Goal: Check status: Check status

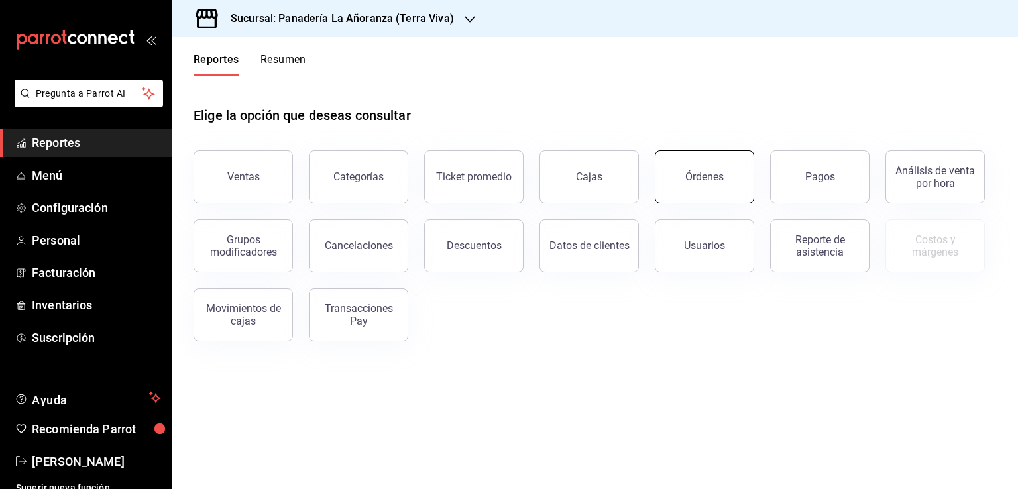
click at [745, 187] on button "Órdenes" at bounding box center [704, 176] width 99 height 53
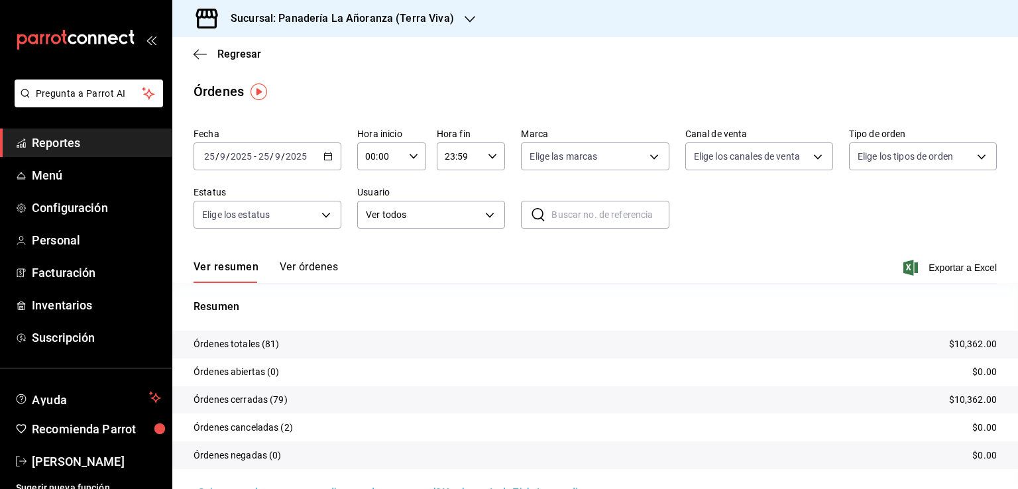
click at [469, 21] on icon "button" at bounding box center [470, 19] width 11 height 11
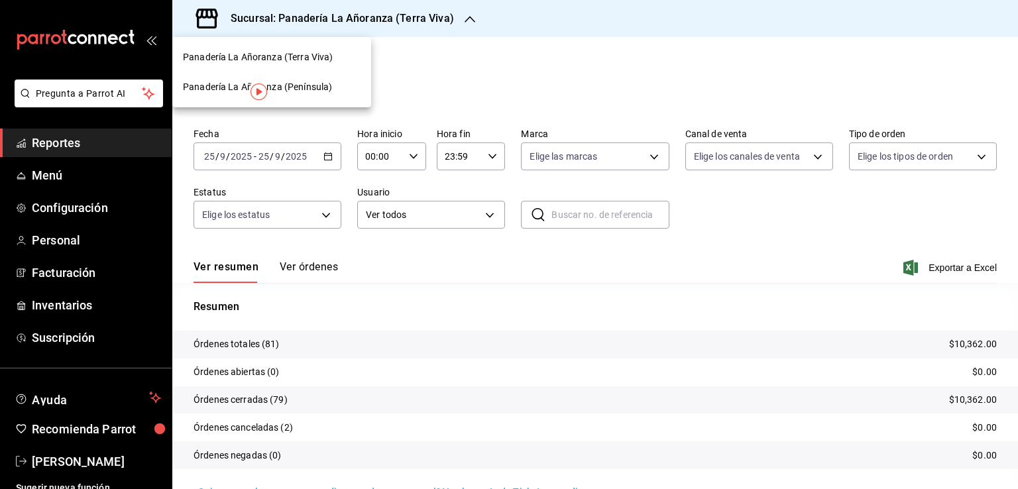
click at [317, 90] on span "Panadería La Añoranza (Península)" at bounding box center [257, 87] width 149 height 14
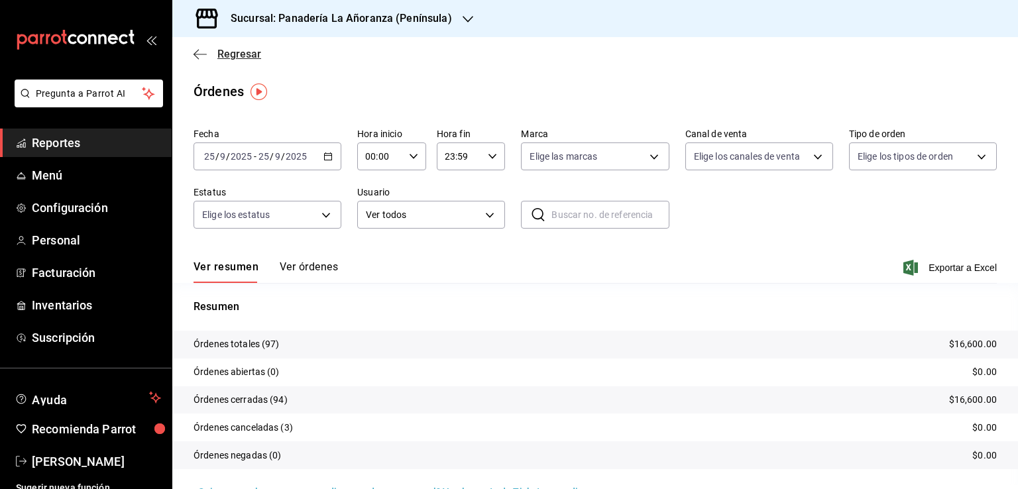
click at [195, 48] on icon "button" at bounding box center [200, 54] width 13 height 12
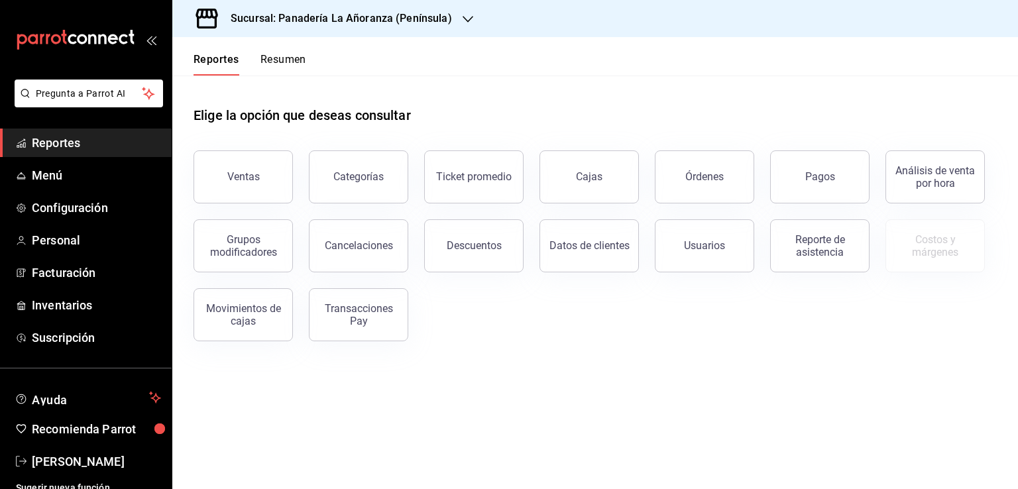
click at [276, 59] on button "Resumen" at bounding box center [283, 64] width 46 height 23
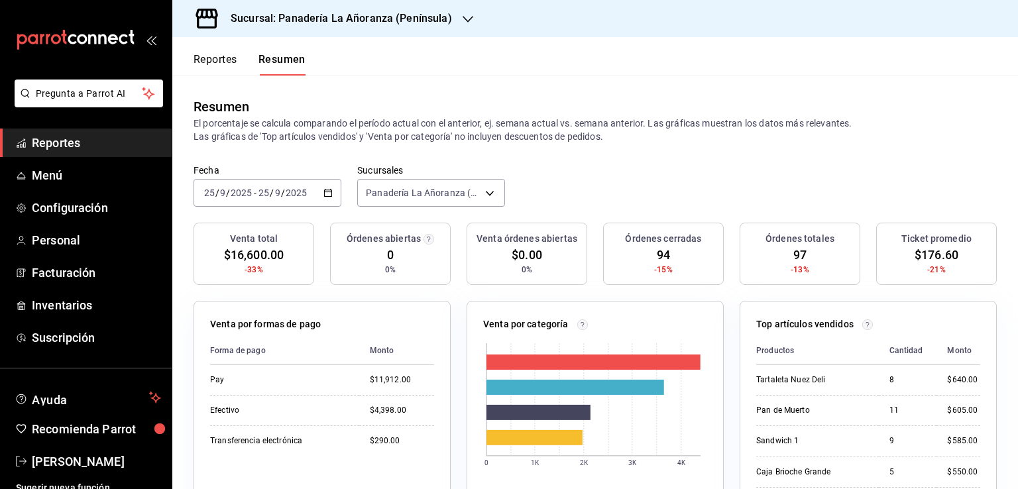
click at [457, 20] on div "Sucursal: Panadería La Añoranza (Península)" at bounding box center [331, 18] width 296 height 37
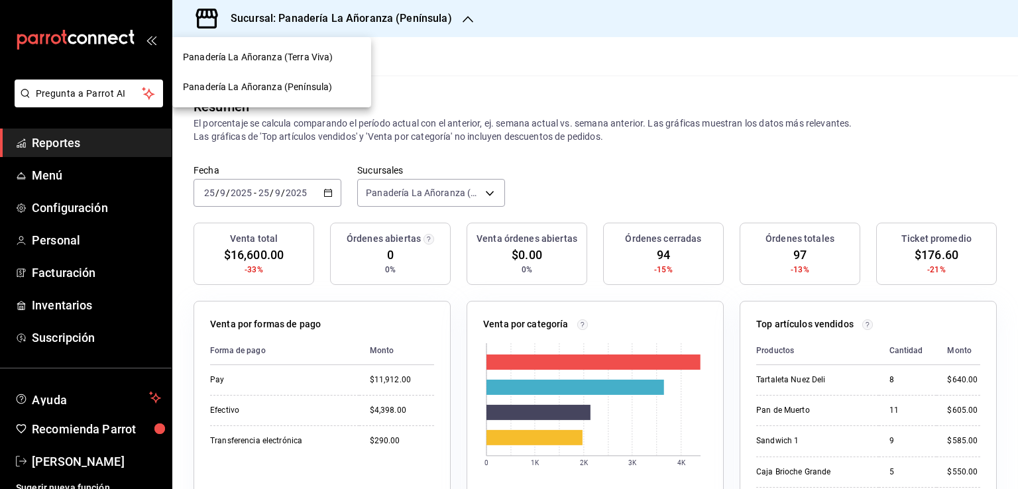
click at [317, 58] on span "Panadería La Añoranza (Terra Viva)" at bounding box center [258, 57] width 150 height 14
